Goal: Task Accomplishment & Management: Manage account settings

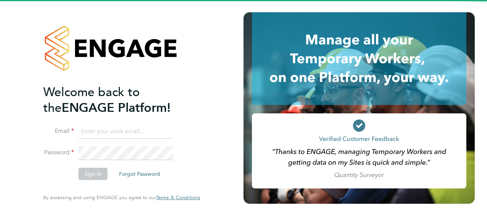
click at [112, 129] on input at bounding box center [125, 132] width 94 height 14
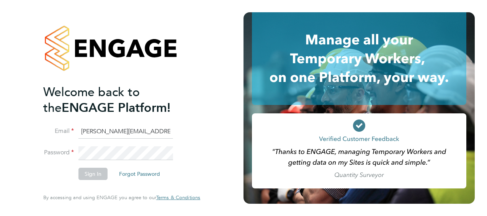
type input "[PERSON_NAME][EMAIL_ADDRESS][PERSON_NAME][DOMAIN_NAME]"
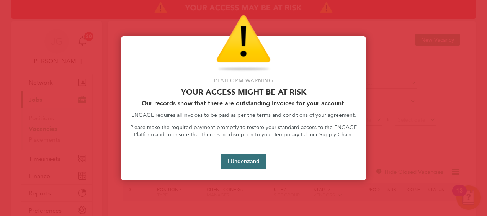
click at [251, 161] on button "I Understand" at bounding box center [243, 161] width 46 height 15
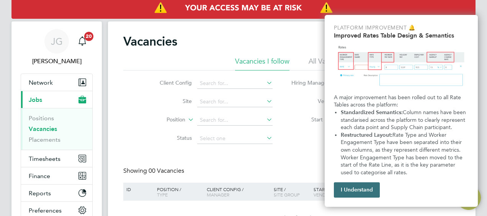
click at [360, 190] on button "I Understand" at bounding box center [357, 189] width 46 height 15
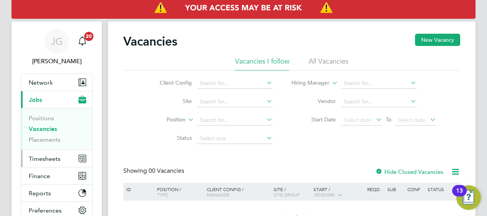
click at [50, 155] on span "Timesheets" at bounding box center [45, 158] width 32 height 7
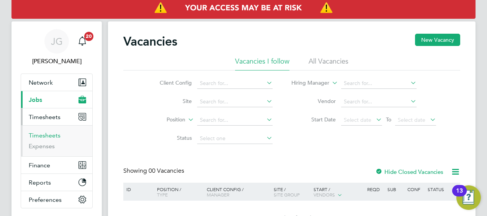
drag, startPoint x: 53, startPoint y: 135, endPoint x: 61, endPoint y: 137, distance: 8.4
click at [53, 135] on link "Timesheets" at bounding box center [45, 135] width 32 height 7
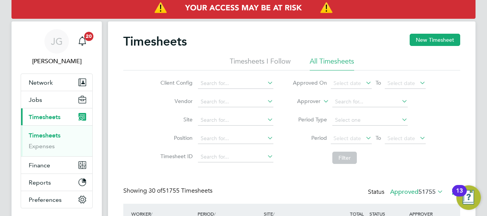
click at [305, 98] on label "Approver" at bounding box center [303, 102] width 34 height 8
click at [305, 108] on li "Worker" at bounding box center [301, 110] width 37 height 10
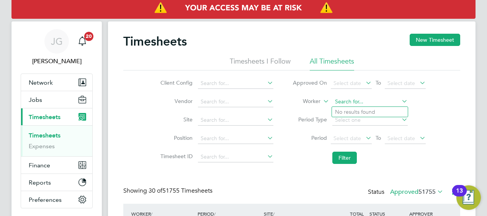
click at [345, 103] on input at bounding box center [369, 101] width 75 height 11
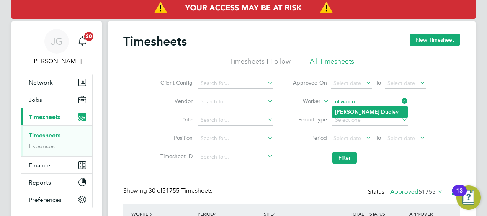
click at [359, 114] on li "Olivia Du dley" at bounding box center [370, 112] width 76 height 10
type input "Olivia Dudley"
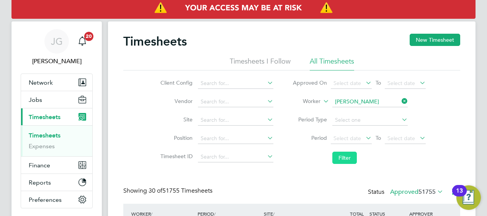
click at [342, 158] on button "Filter" at bounding box center [344, 157] width 24 height 12
drag, startPoint x: 403, startPoint y: 101, endPoint x: 376, endPoint y: 103, distance: 26.8
click at [400, 101] on icon at bounding box center [400, 101] width 0 height 11
click at [361, 103] on input at bounding box center [369, 101] width 75 height 11
click at [361, 114] on li "Lexi Lang ford" at bounding box center [370, 112] width 76 height 10
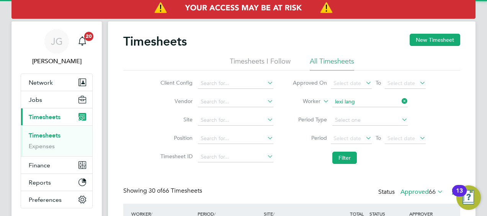
type input "Lexi Langford"
click at [346, 158] on button "Filter" at bounding box center [344, 157] width 24 height 12
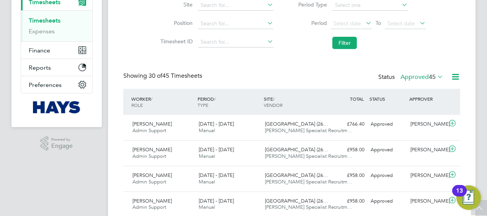
click at [409, 75] on label "Approved 45" at bounding box center [421, 77] width 43 height 8
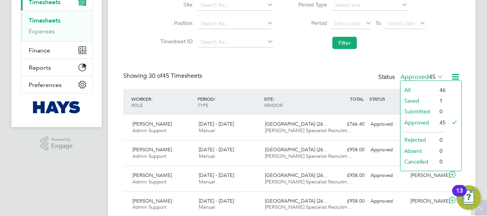
click at [415, 109] on li "Submitted" at bounding box center [417, 111] width 35 height 11
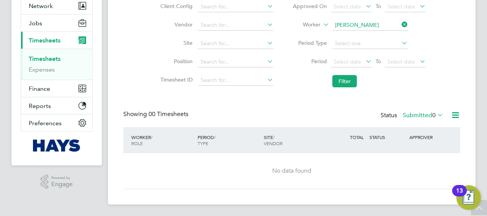
click at [407, 114] on label "Submitted 0" at bounding box center [422, 115] width 41 height 8
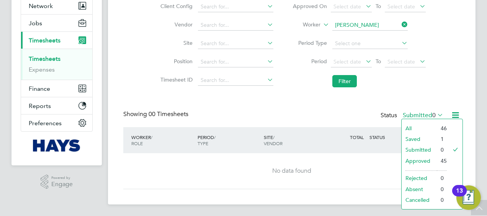
click at [415, 125] on li "All" at bounding box center [418, 128] width 35 height 11
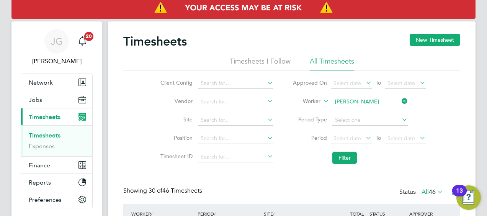
click at [345, 47] on div "Timesheets New Timesheet" at bounding box center [291, 45] width 337 height 23
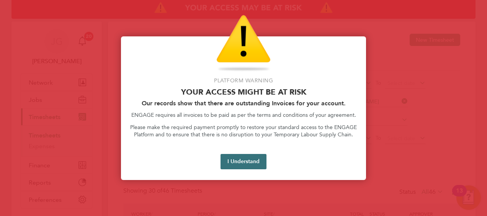
click at [244, 162] on button "I Understand" at bounding box center [243, 161] width 46 height 15
